Goal: Task Accomplishment & Management: Complete application form

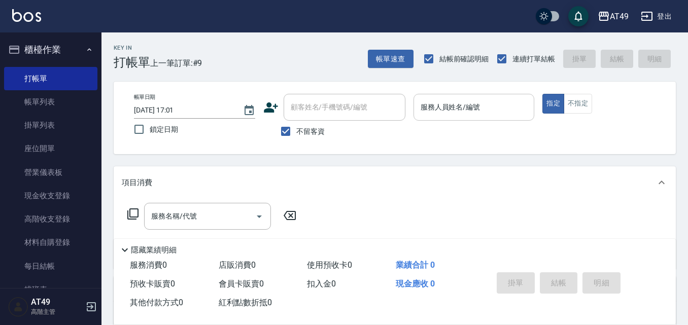
click at [465, 116] on input "服務人員姓名/編號" at bounding box center [474, 107] width 112 height 18
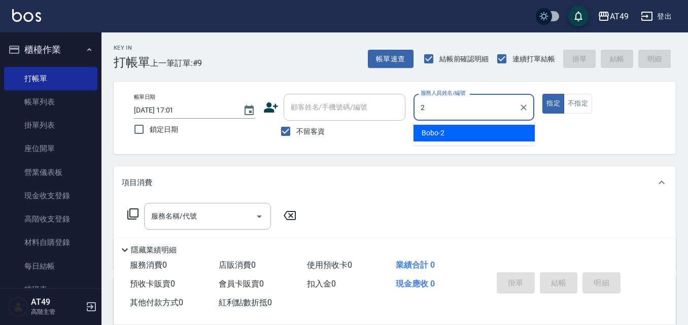
type input "2"
type button "true"
type input "Bobo-2"
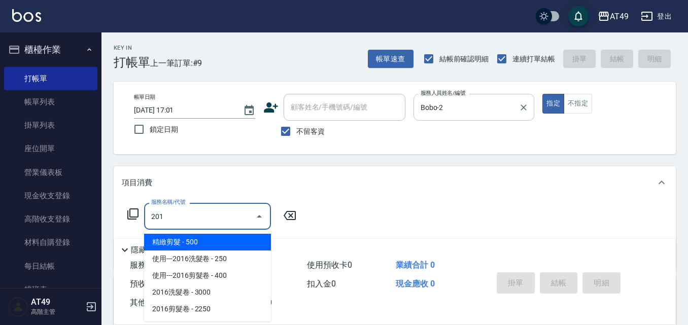
type input "精緻剪髮(201)"
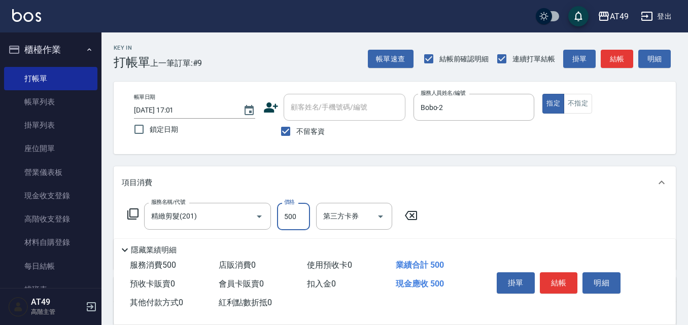
click at [552, 268] on div "掛單 結帳 明細" at bounding box center [559, 284] width 132 height 32
click at [554, 278] on button "結帳" at bounding box center [559, 282] width 38 height 21
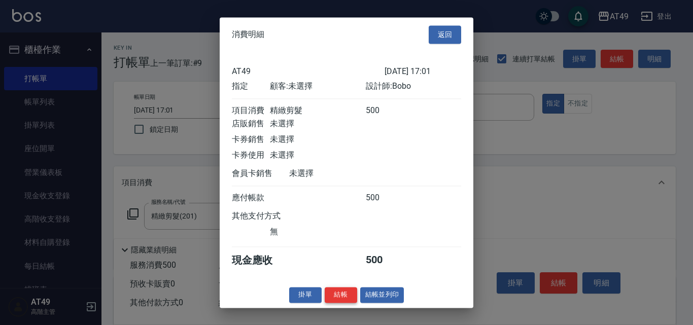
click at [353, 301] on button "結帳" at bounding box center [341, 295] width 32 height 16
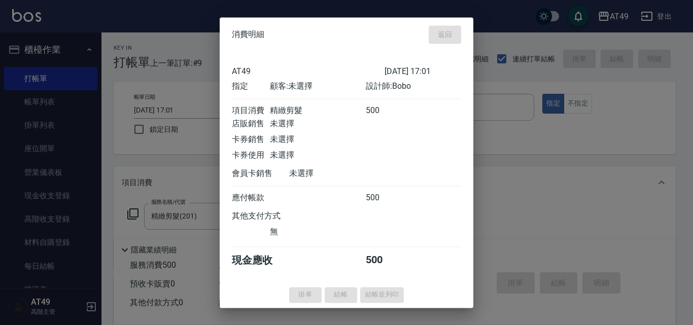
type input "[DATE] 18:29"
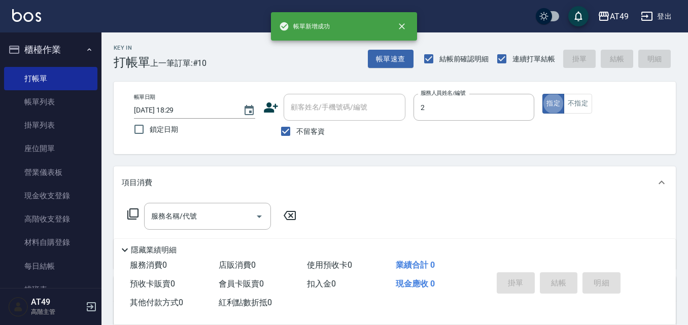
type input "Bobo-2"
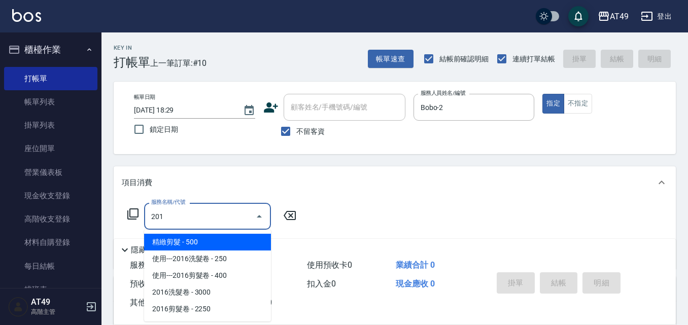
type input "精緻剪髮(201)"
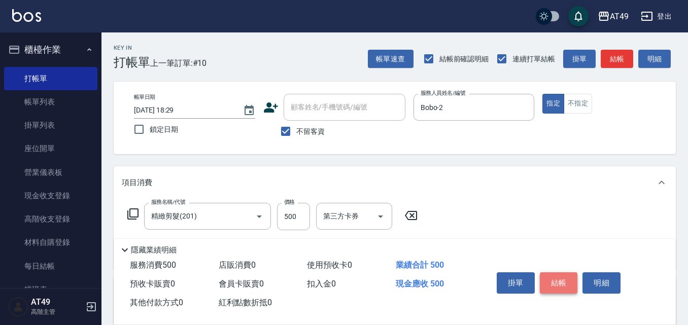
click at [567, 280] on button "結帳" at bounding box center [559, 282] width 38 height 21
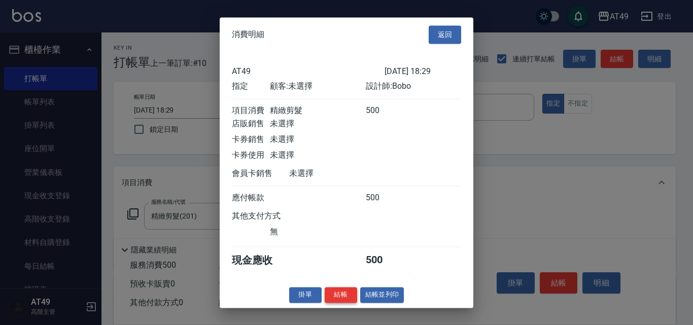
click at [342, 302] on button "結帳" at bounding box center [341, 295] width 32 height 16
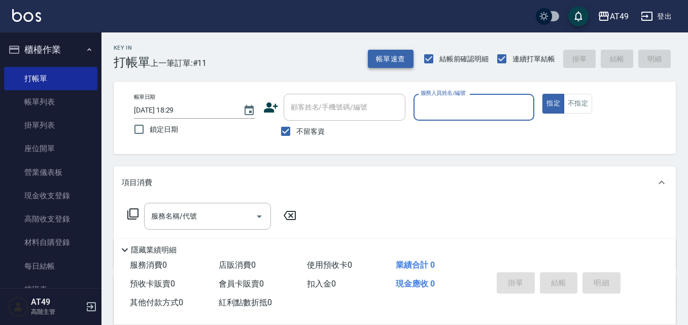
click at [398, 57] on button "帳單速查" at bounding box center [391, 59] width 46 height 19
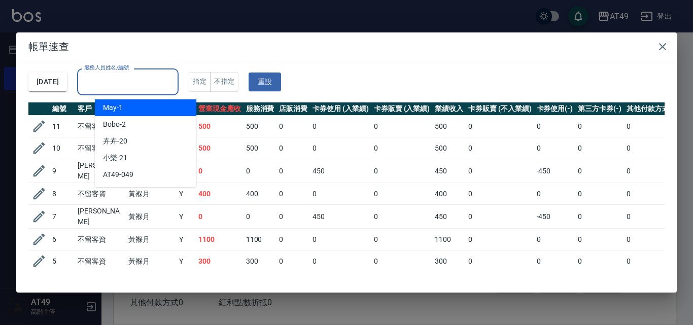
click at [121, 86] on input "服務人員姓名/編號" at bounding box center [128, 82] width 92 height 18
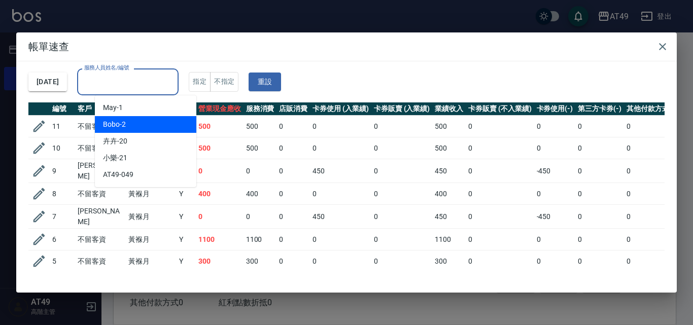
click at [139, 126] on div "Bobo -2" at bounding box center [145, 124] width 101 height 17
type input "Bobo-2"
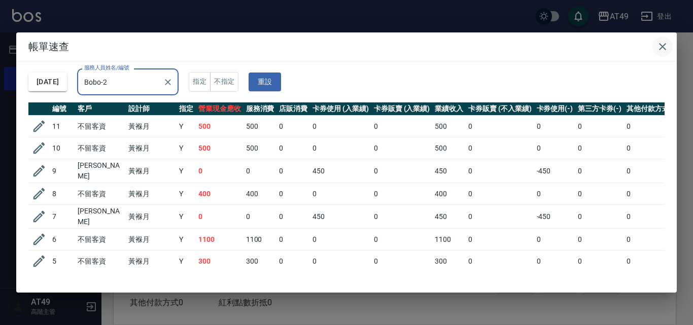
click at [662, 44] on icon "button" at bounding box center [663, 47] width 12 height 12
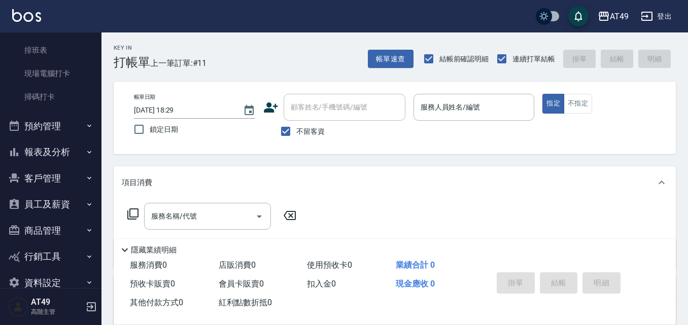
scroll to position [259, 0]
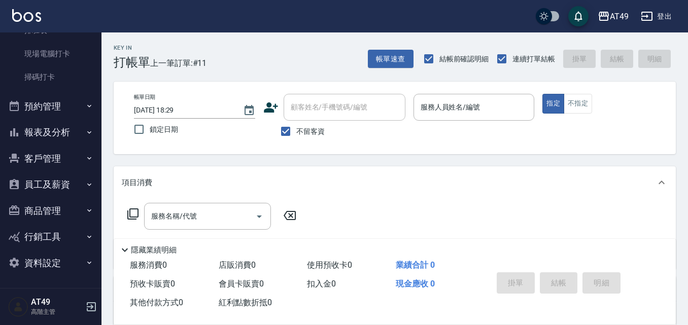
click at [35, 124] on button "報表及分析" at bounding box center [50, 132] width 93 height 26
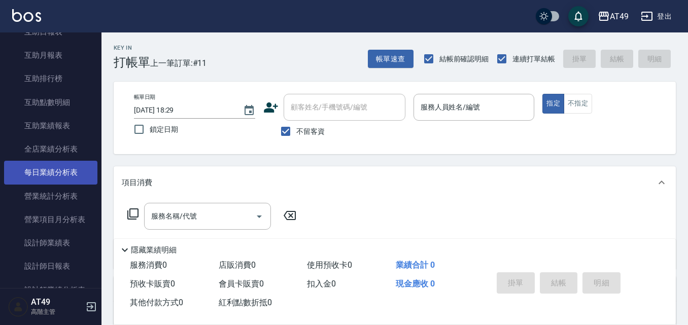
scroll to position [564, 0]
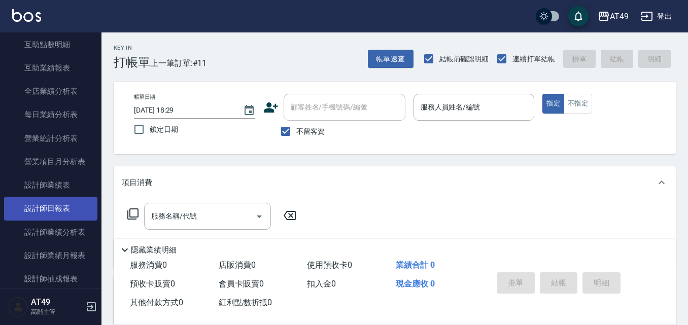
click at [38, 208] on link "設計師日報表" at bounding box center [50, 208] width 93 height 23
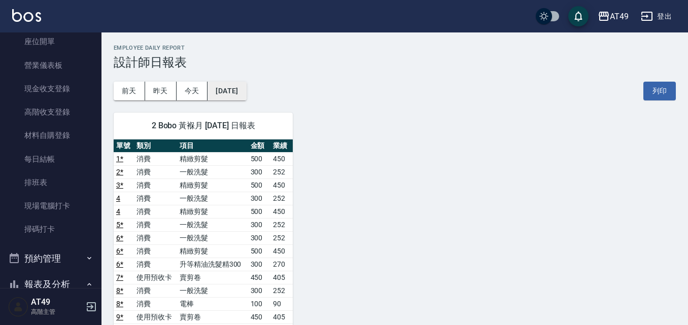
click at [233, 86] on button "[DATE]" at bounding box center [227, 91] width 39 height 19
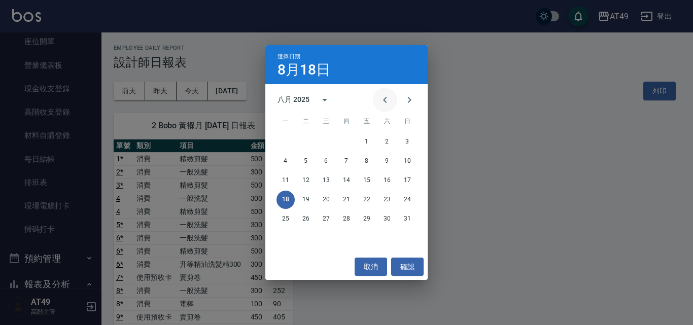
click at [390, 98] on icon "Previous month" at bounding box center [385, 100] width 12 height 12
click at [385, 179] on button "19" at bounding box center [387, 181] width 18 height 18
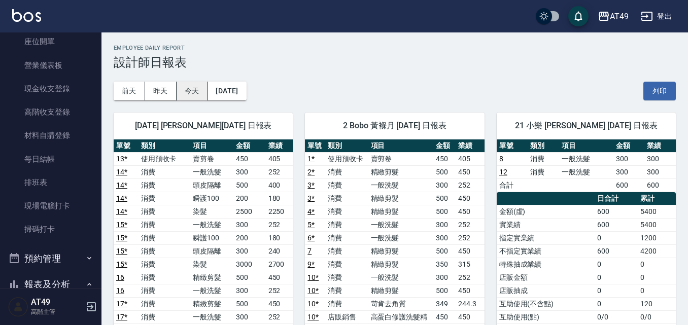
click at [188, 94] on button "今天" at bounding box center [192, 91] width 31 height 19
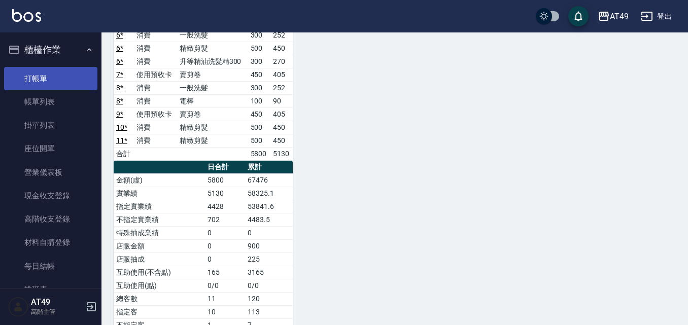
click at [59, 77] on link "打帳單" at bounding box center [50, 78] width 93 height 23
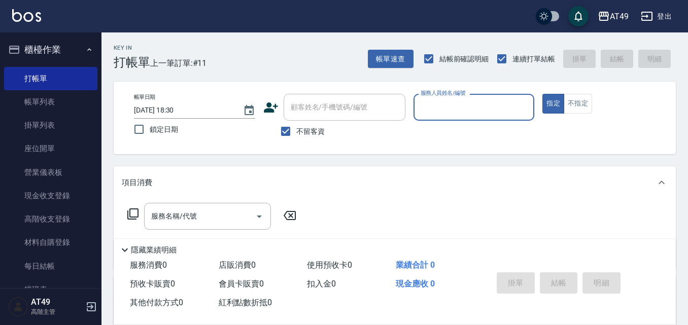
click at [291, 131] on input "不留客資" at bounding box center [285, 131] width 21 height 21
checkbox input "false"
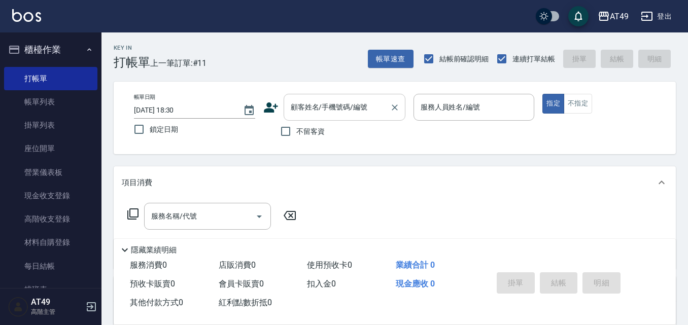
click at [322, 99] on div "顧客姓名/手機號碼/編號 顧客姓名/手機號碼/編號" at bounding box center [345, 107] width 122 height 27
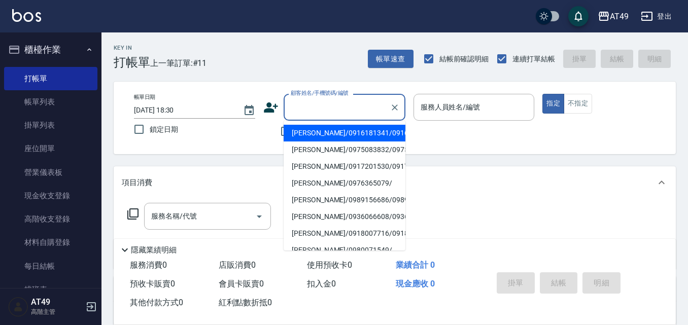
click at [332, 125] on li "[PERSON_NAME]/0916181341/0916181341" at bounding box center [345, 133] width 122 height 17
type input "[PERSON_NAME]/0916181341/0916181341"
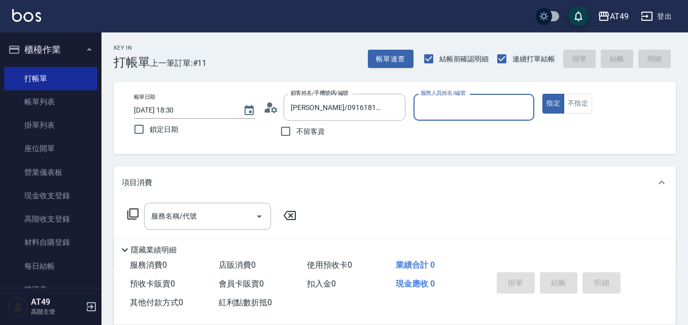
type input "Bobo-2"
click at [522, 108] on icon "Clear" at bounding box center [524, 107] width 10 height 10
click at [397, 110] on icon "Clear" at bounding box center [395, 108] width 6 height 6
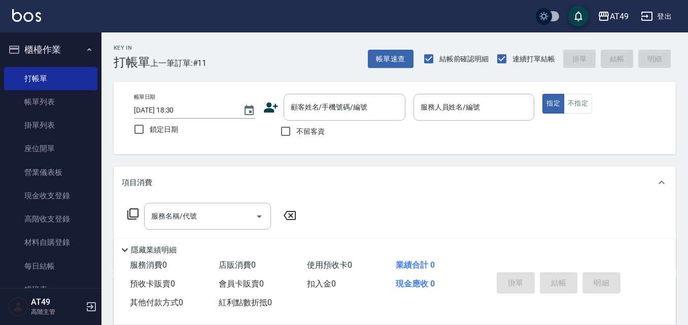
click at [345, 141] on div "不留客資" at bounding box center [334, 131] width 142 height 21
click at [291, 132] on input "不留客資" at bounding box center [285, 131] width 21 height 21
checkbox input "true"
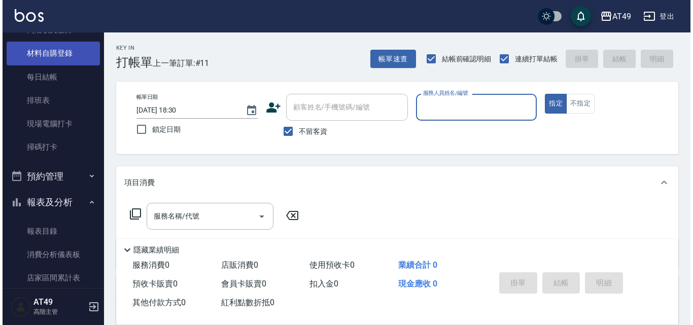
scroll to position [203, 0]
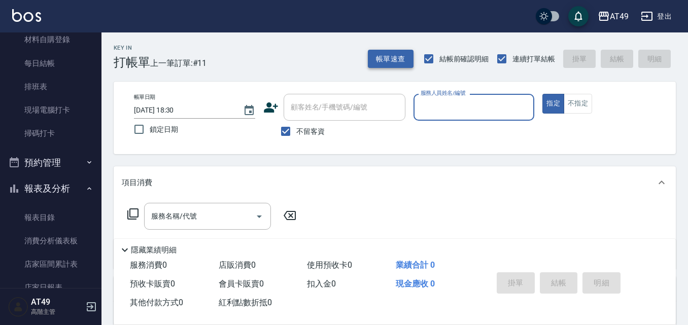
click at [397, 50] on button "帳單速查" at bounding box center [391, 59] width 46 height 19
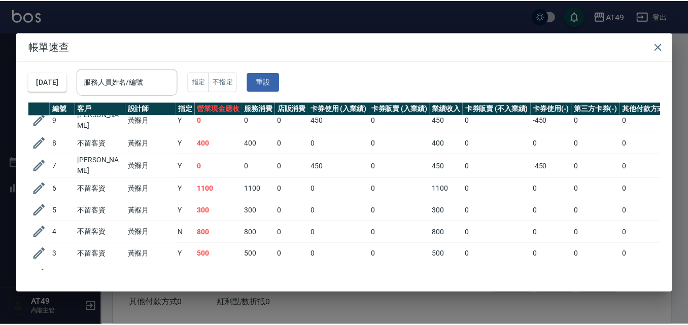
scroll to position [106, 0]
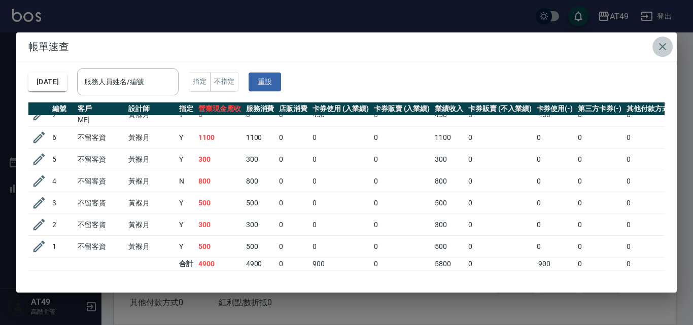
click at [661, 46] on icon "button" at bounding box center [663, 47] width 12 height 12
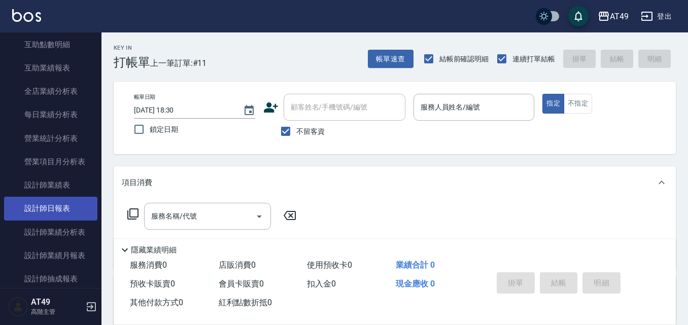
scroll to position [609, 0]
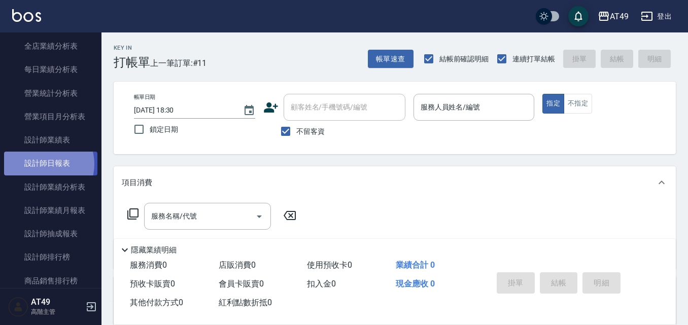
click at [46, 164] on link "設計師日報表" at bounding box center [50, 163] width 93 height 23
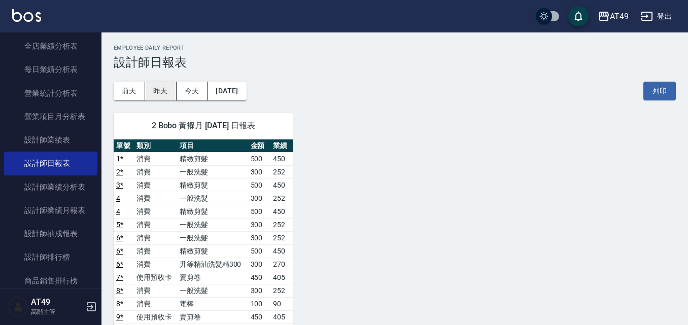
click at [161, 91] on button "昨天" at bounding box center [160, 91] width 31 height 19
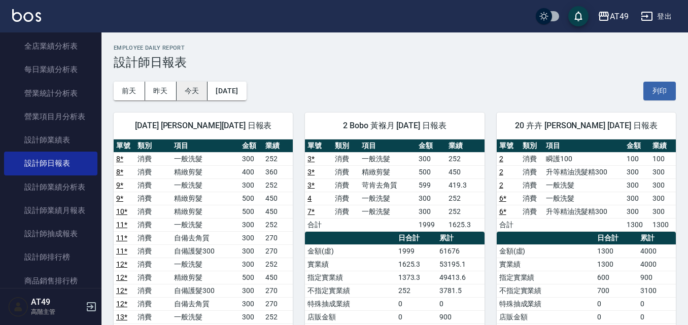
click at [192, 90] on button "今天" at bounding box center [192, 91] width 31 height 19
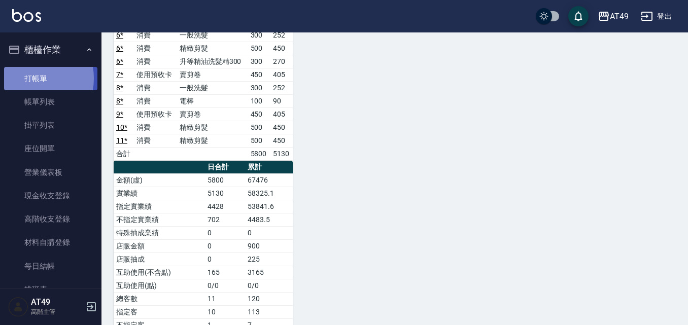
click at [31, 78] on link "打帳單" at bounding box center [50, 78] width 93 height 23
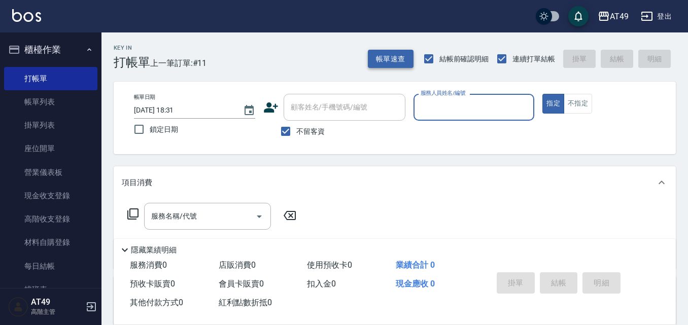
click at [383, 61] on button "帳單速查" at bounding box center [391, 59] width 46 height 19
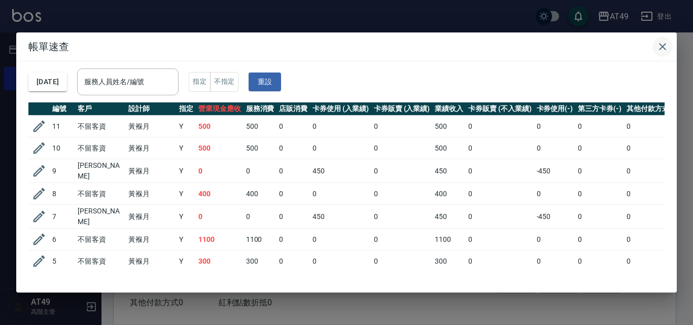
click at [662, 44] on icon "button" at bounding box center [663, 47] width 12 height 12
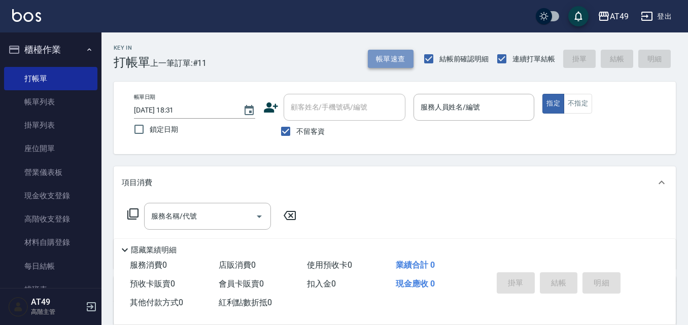
click at [391, 65] on button "帳單速查" at bounding box center [391, 59] width 46 height 19
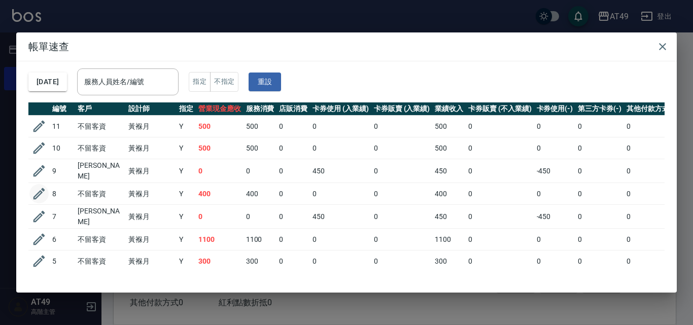
click at [37, 193] on icon "button" at bounding box center [39, 194] width 12 height 12
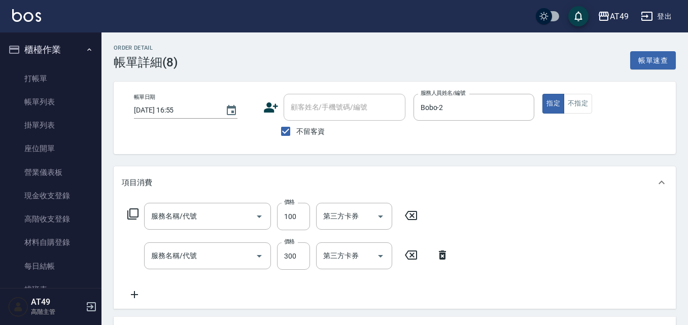
type input "[DATE] 16:55"
checkbox input "true"
type input "Bobo-2"
type input "電棒(1301)"
type input "一般洗髮(101)"
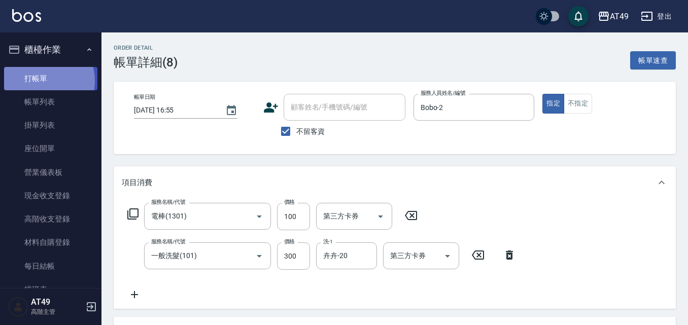
click at [42, 81] on link "打帳單" at bounding box center [50, 78] width 93 height 23
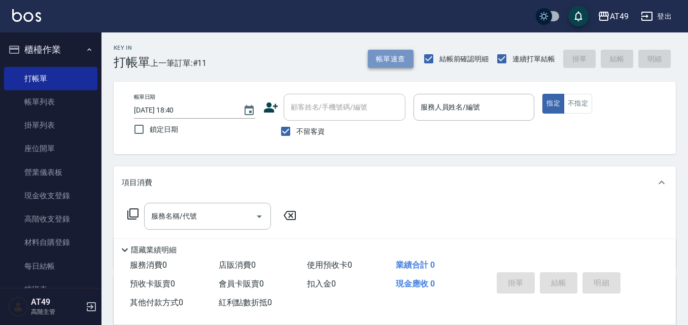
click at [387, 61] on button "帳單速查" at bounding box center [391, 59] width 46 height 19
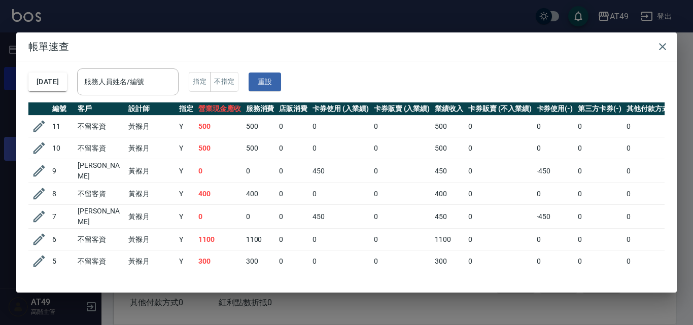
click at [40, 149] on icon "button" at bounding box center [38, 148] width 15 height 15
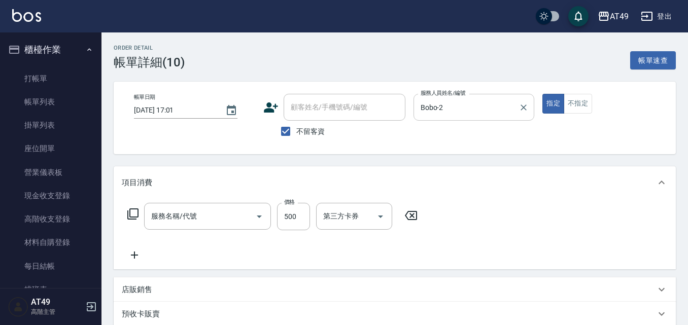
type input "[DATE] 17:01"
checkbox input "true"
type input "Bobo-2"
type input "精緻剪髮(201)"
click at [456, 104] on input "Bobo-2" at bounding box center [466, 107] width 97 height 18
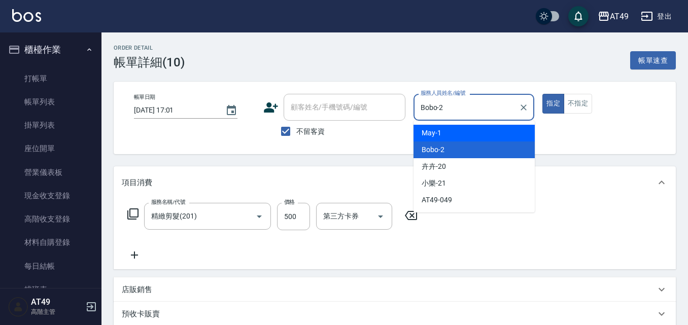
click at [388, 142] on div "不留客資" at bounding box center [334, 131] width 142 height 21
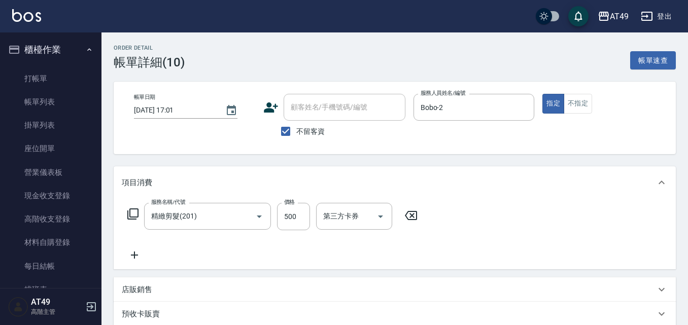
click at [138, 215] on icon at bounding box center [132, 214] width 11 height 11
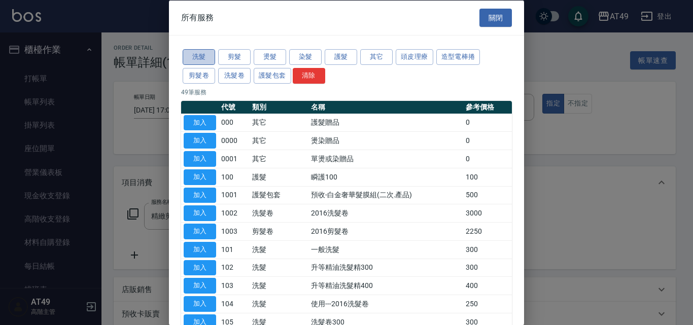
click at [203, 50] on button "洗髮" at bounding box center [199, 57] width 32 height 16
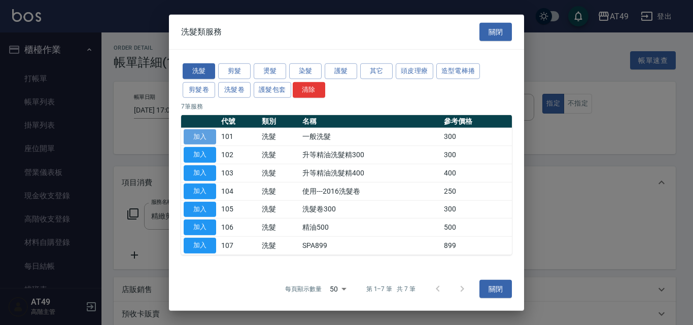
click at [209, 135] on button "加入" at bounding box center [200, 137] width 32 height 16
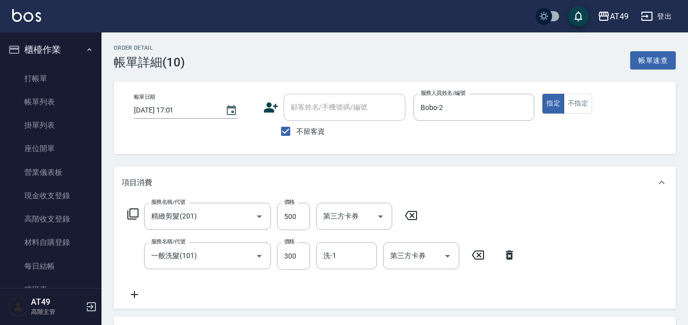
click at [416, 216] on icon at bounding box center [410, 216] width 25 height 12
click at [317, 261] on div "洗-1" at bounding box center [346, 255] width 61 height 27
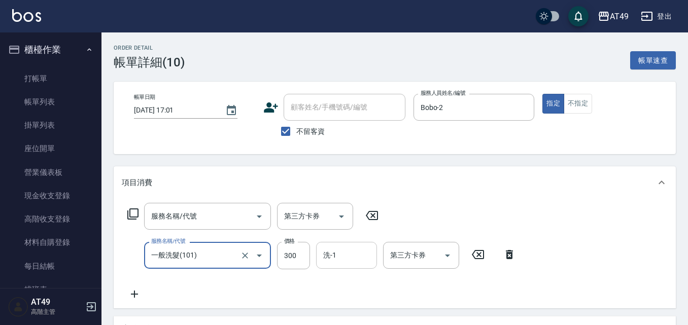
click at [336, 260] on input "洗-1" at bounding box center [347, 256] width 52 height 18
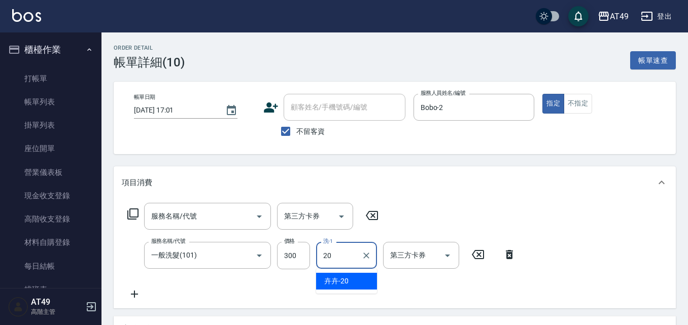
type input "卉卉-20"
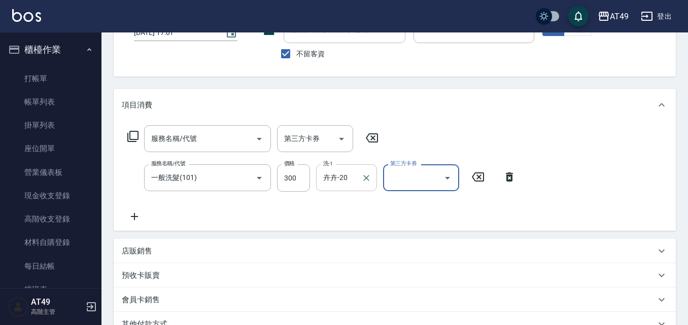
scroll to position [101, 0]
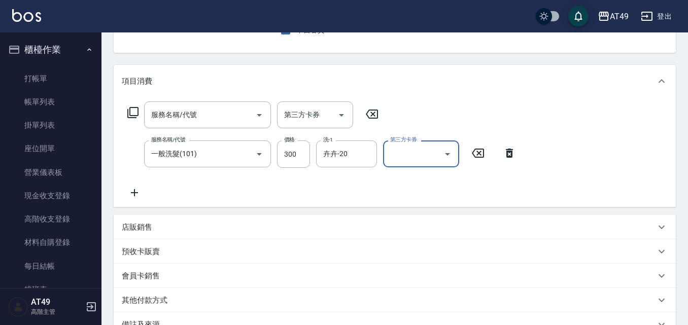
click at [370, 116] on icon at bounding box center [371, 114] width 25 height 12
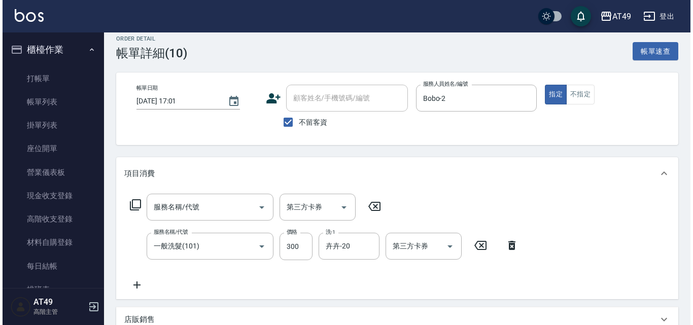
scroll to position [0, 0]
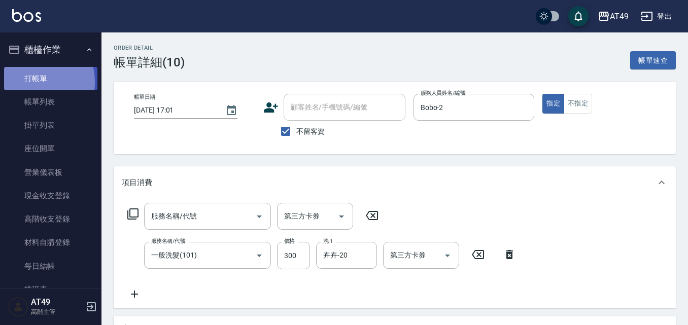
click at [30, 82] on link "打帳單" at bounding box center [50, 78] width 93 height 23
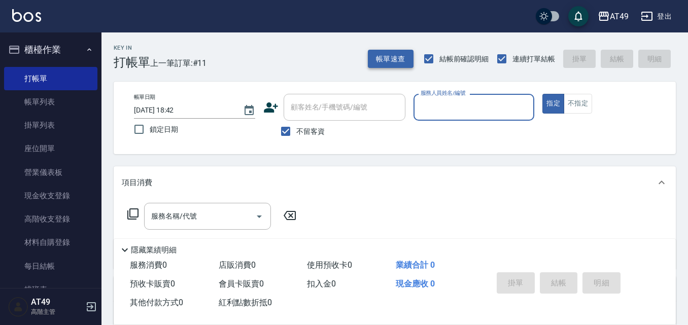
click at [387, 60] on button "帳單速查" at bounding box center [391, 59] width 46 height 19
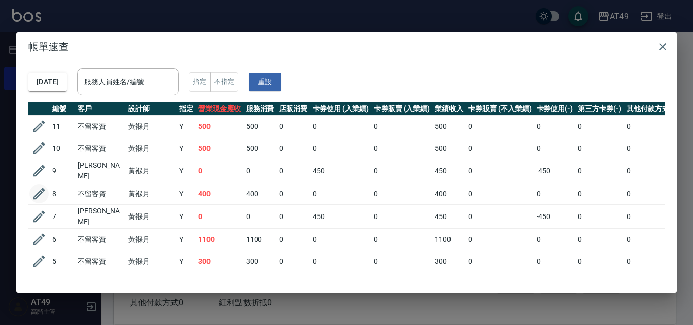
click at [36, 190] on icon "button" at bounding box center [38, 193] width 15 height 15
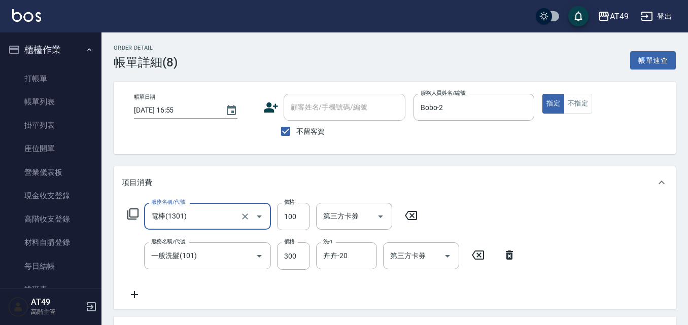
click at [390, 160] on div "Order detail 帳單詳細 (8) 帳單速查 帳單日期 [DATE] 16:55 顧客姓名/手機號碼/編號 顧客姓名/手機號碼/編號 不留客資 服務人…" at bounding box center [394, 287] width 587 height 511
click at [398, 163] on div "Order detail 帳單詳細 (8) 帳單速查 帳單日期 [DATE] 16:55 顧客姓名/手機號碼/編號 顧客姓名/手機號碼/編號 不留客資 服務人…" at bounding box center [394, 287] width 587 height 511
click at [427, 161] on div "Order detail 帳單詳細 (8) 帳單速查 帳單日期 [DATE] 16:55 顧客姓名/手機號碼/編號 顧客姓名/手機號碼/編號 不留客資 服務人…" at bounding box center [394, 287] width 587 height 511
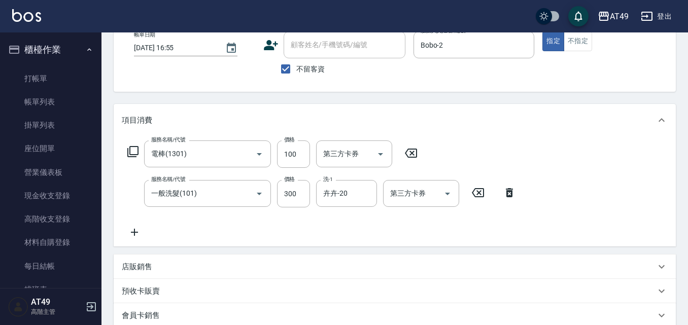
scroll to position [51, 0]
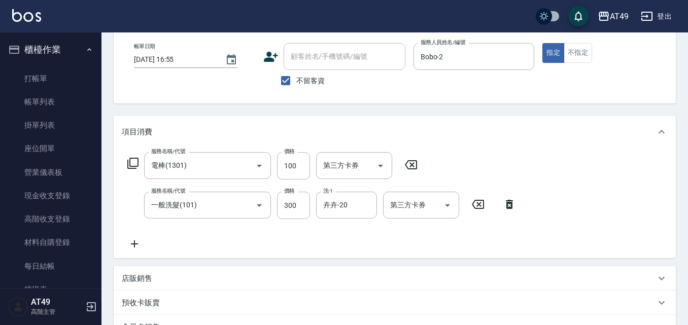
click at [403, 111] on div "Order detail 帳單詳細 (8) 帳單速查 帳單日期 [DATE] 16:55 顧客姓名/手機號碼/編號 顧客姓名/手機號碼/編號 不留客資 服務人…" at bounding box center [394, 237] width 587 height 511
click at [410, 164] on icon at bounding box center [410, 165] width 25 height 12
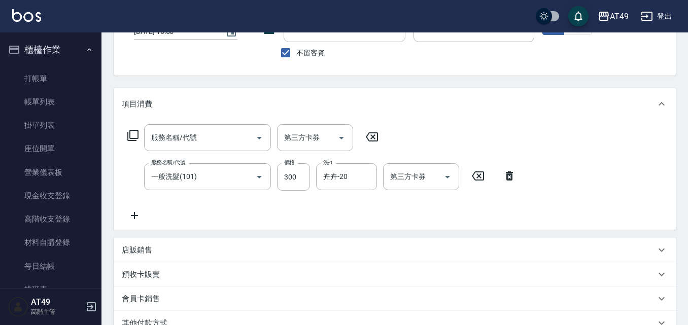
scroll to position [20, 0]
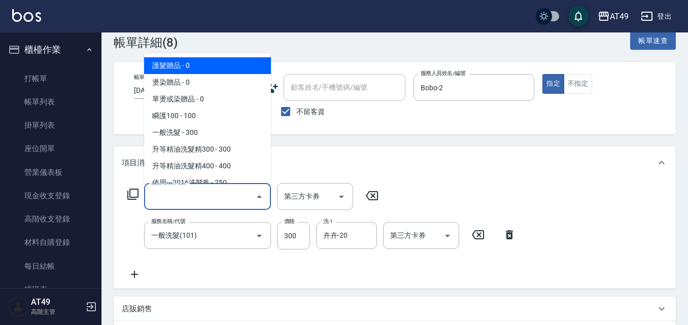
click at [197, 204] on input "服務名稱/代號" at bounding box center [200, 197] width 102 height 18
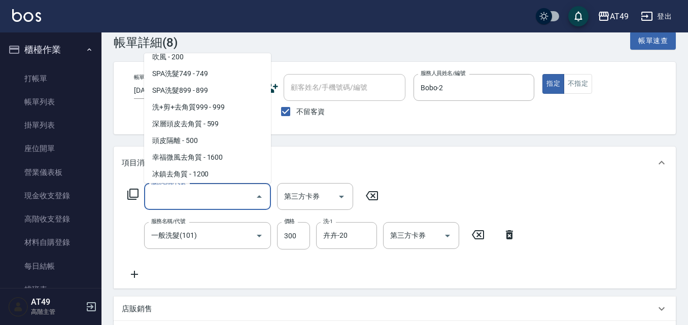
scroll to position [709, 0]
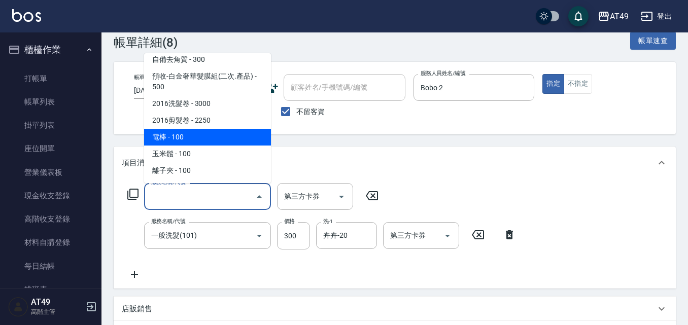
click at [199, 136] on span "電棒 - 100" at bounding box center [207, 137] width 127 height 17
type input "電棒(1301)"
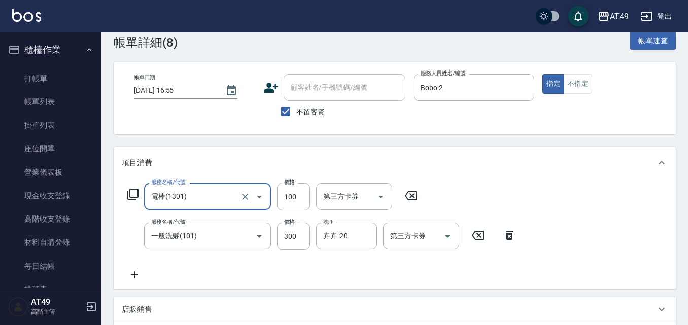
click at [266, 149] on div "項目消費" at bounding box center [395, 163] width 562 height 32
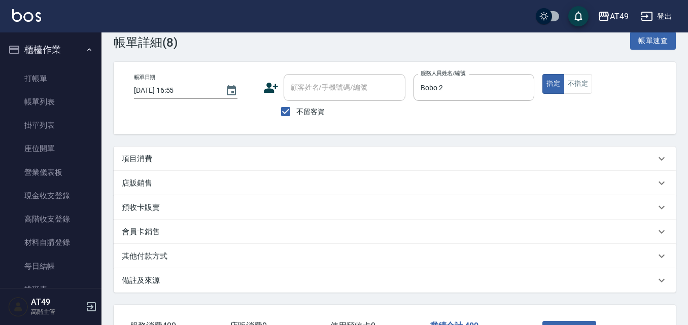
scroll to position [97, 0]
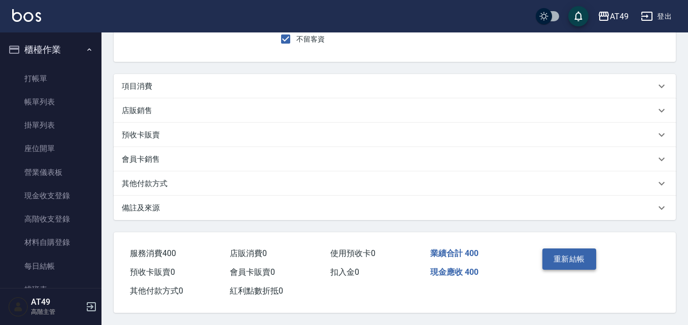
click at [581, 262] on button "重新結帳" at bounding box center [569, 259] width 54 height 21
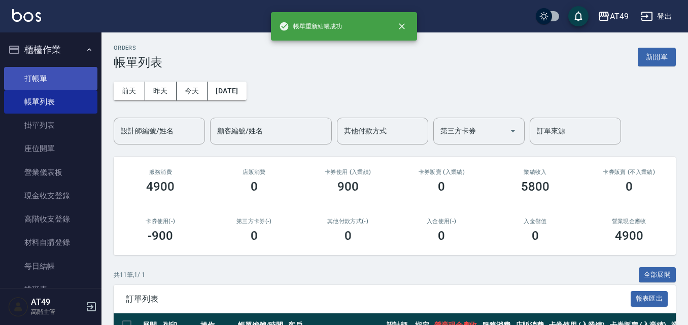
click at [48, 77] on link "打帳單" at bounding box center [50, 78] width 93 height 23
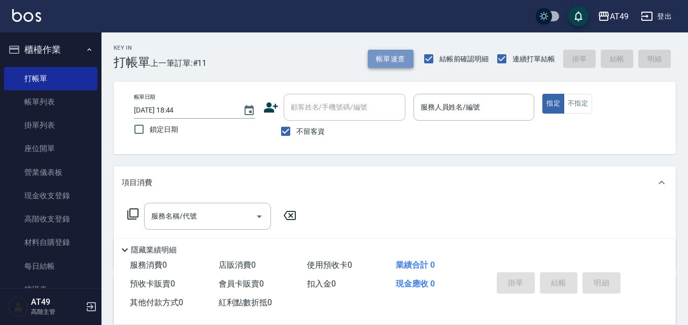
click at [399, 62] on button "帳單速查" at bounding box center [391, 59] width 46 height 19
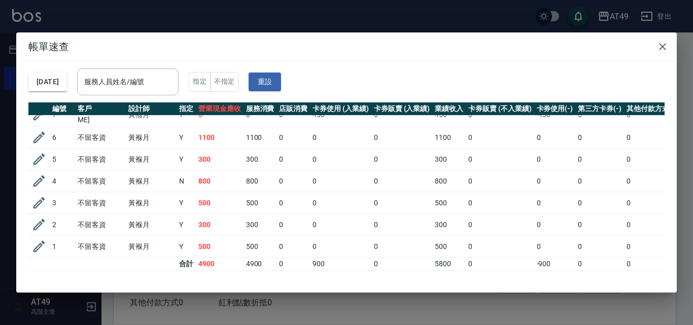
scroll to position [106, 0]
click at [665, 48] on icon "button" at bounding box center [663, 47] width 12 height 12
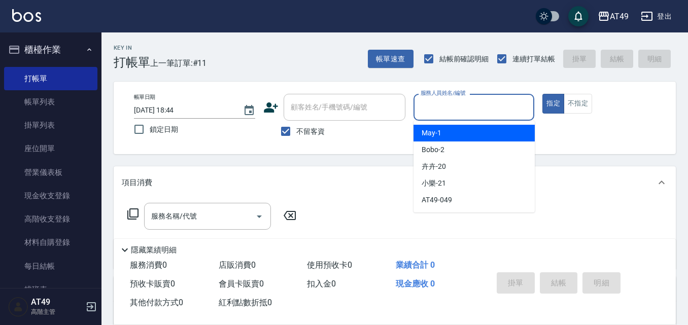
click at [435, 100] on input "服務人員姓名/編號" at bounding box center [474, 107] width 112 height 18
type input "Bobo-2"
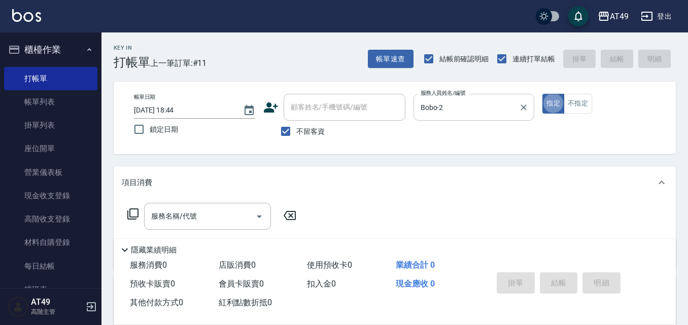
type button "true"
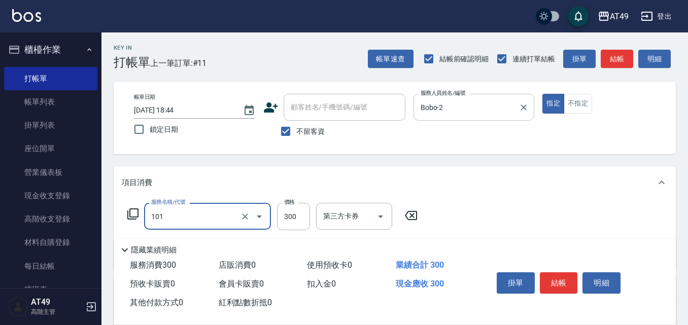
type input "一般洗髮(101)"
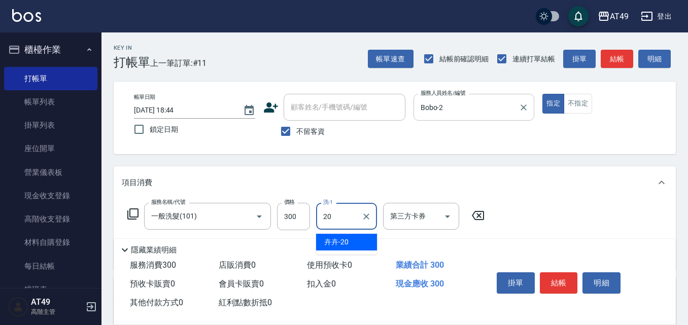
type input "卉卉-20"
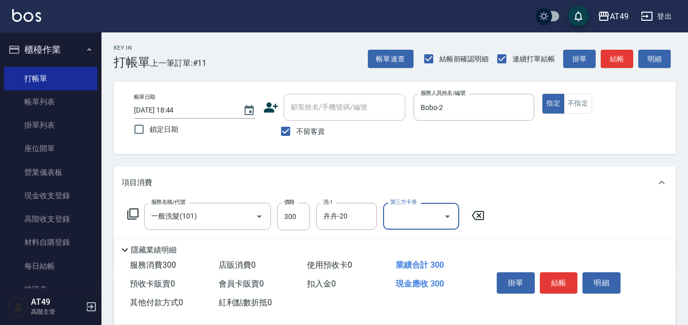
click at [581, 278] on div "掛單 結帳 明細" at bounding box center [559, 284] width 132 height 32
click at [568, 281] on button "結帳" at bounding box center [559, 282] width 38 height 21
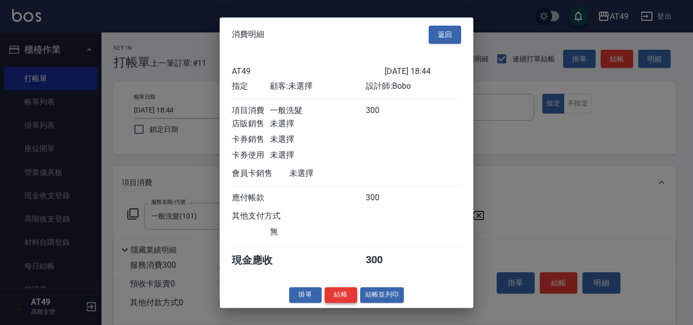
click at [333, 303] on button "結帳" at bounding box center [341, 295] width 32 height 16
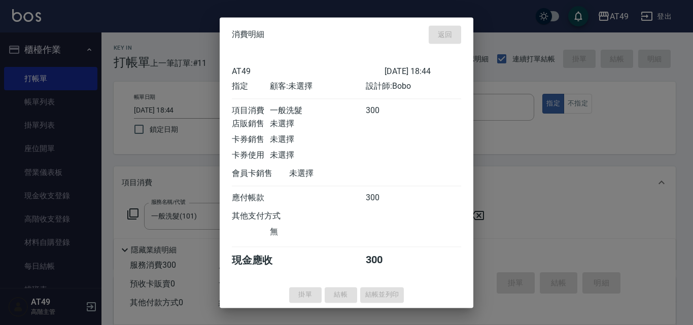
type input "[DATE] 18:45"
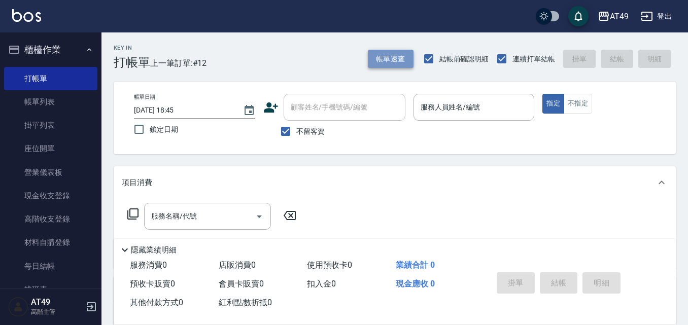
click at [384, 52] on button "帳單速查" at bounding box center [391, 59] width 46 height 19
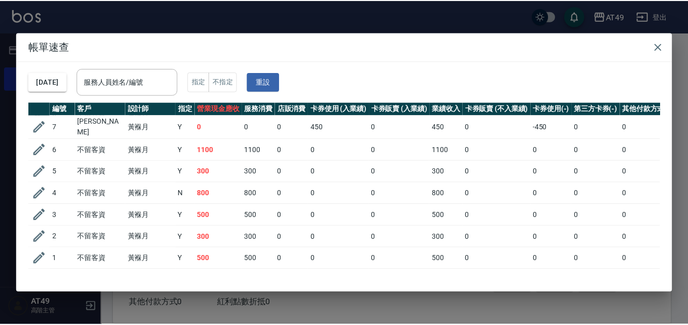
scroll to position [127, 0]
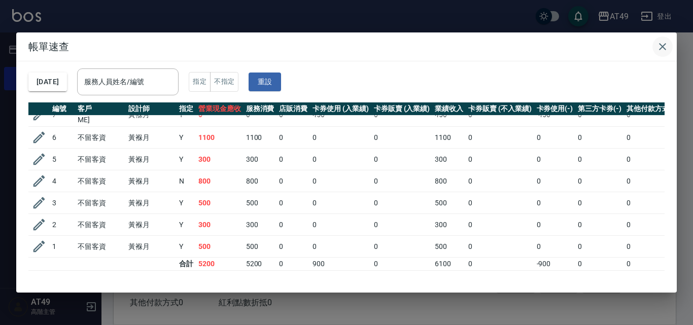
click at [665, 45] on icon "button" at bounding box center [662, 46] width 7 height 7
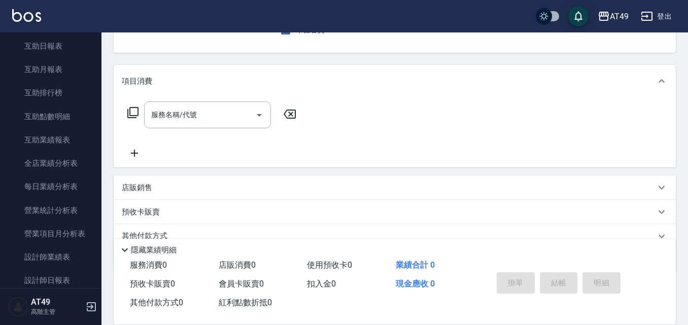
scroll to position [507, 0]
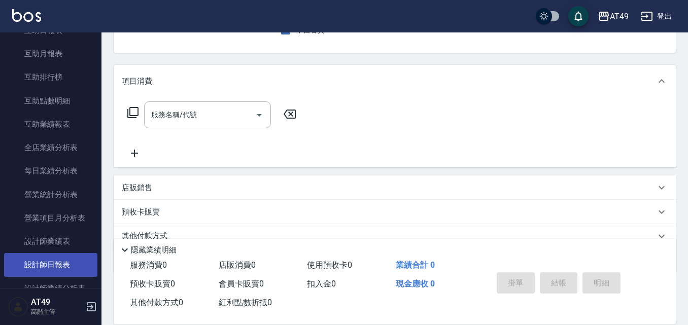
click at [56, 257] on link "設計師日報表" at bounding box center [50, 264] width 93 height 23
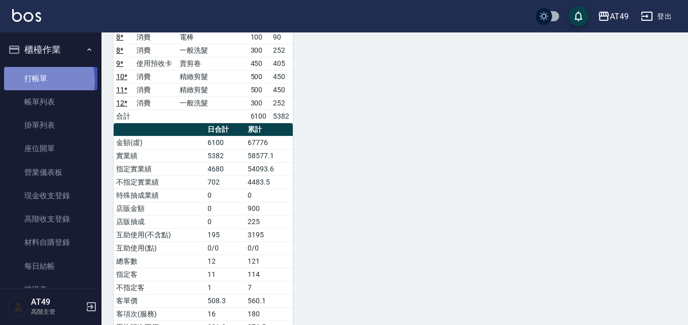
click at [37, 81] on link "打帳單" at bounding box center [50, 78] width 93 height 23
